Goal: Find specific page/section: Find specific page/section

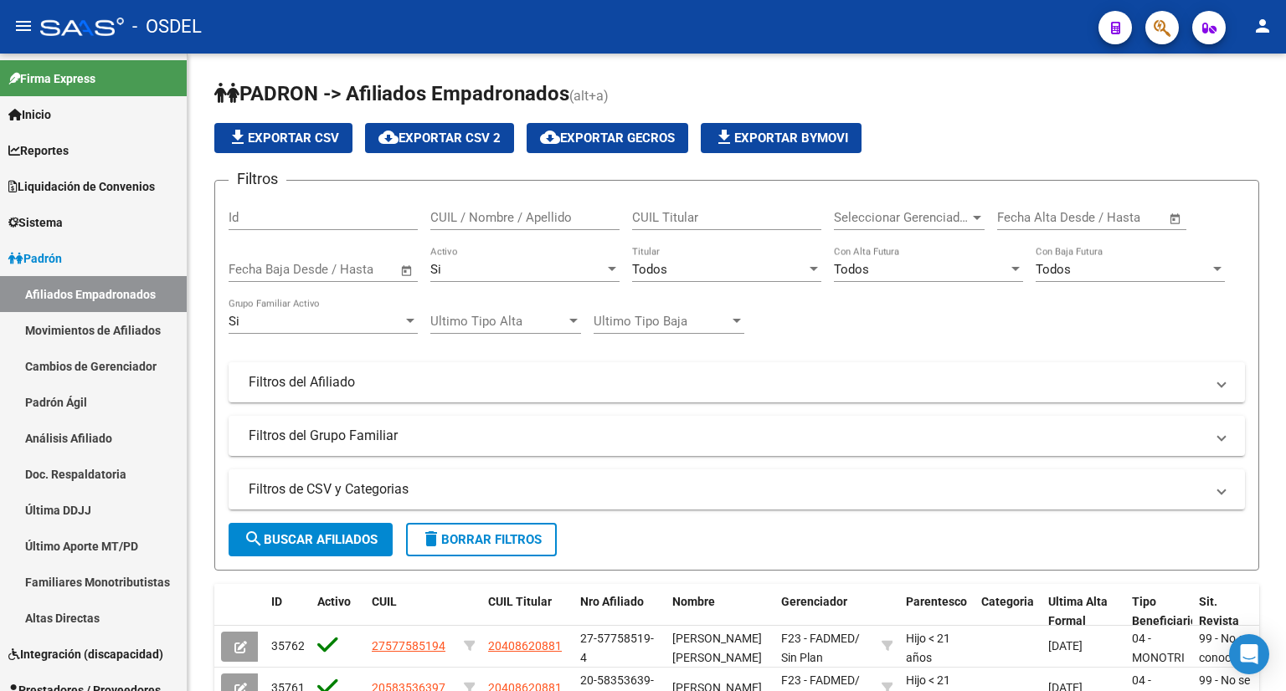
click at [1259, 28] on mat-icon "person" at bounding box center [1262, 26] width 20 height 20
